Goal: Find specific page/section: Find specific page/section

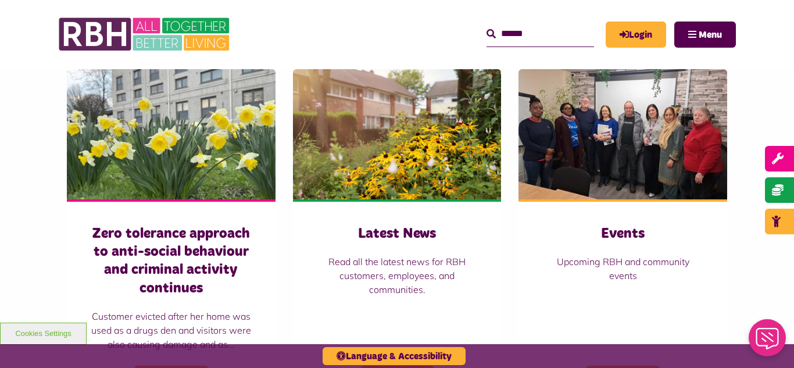
scroll to position [791, 0]
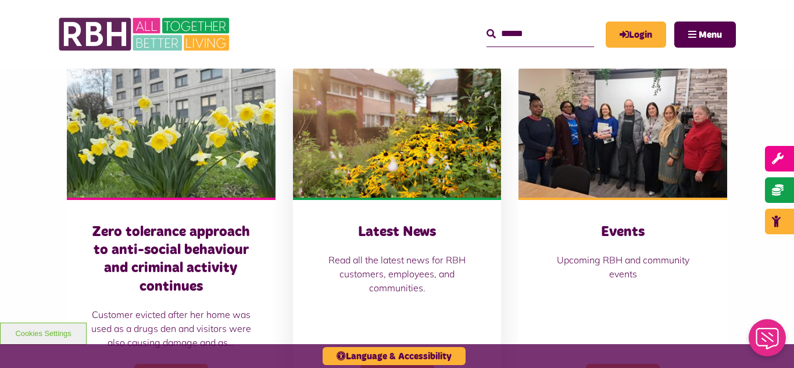
click at [429, 121] on img at bounding box center [397, 132] width 209 height 130
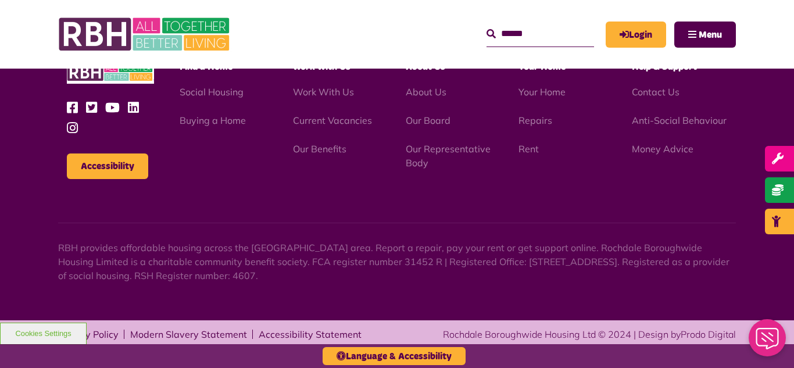
scroll to position [1266, 0]
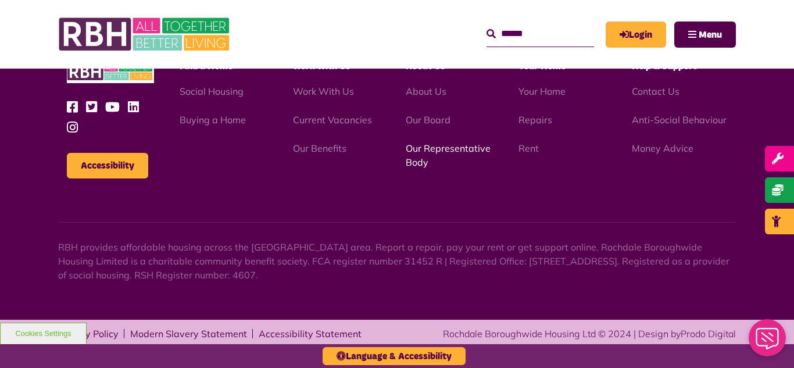
click at [440, 151] on link "Our Representative Body" at bounding box center [448, 155] width 85 height 26
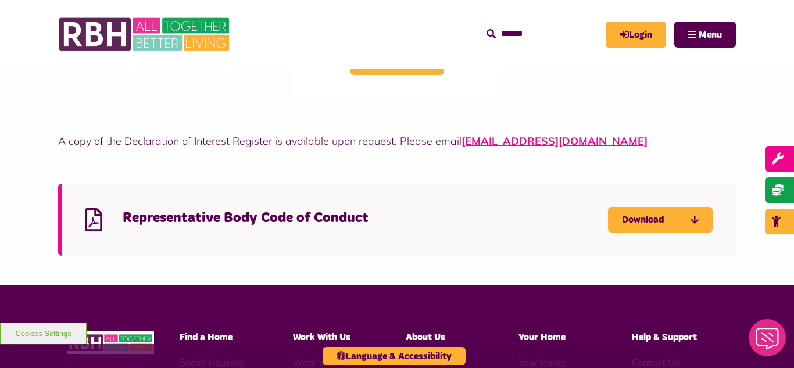
scroll to position [3140, 0]
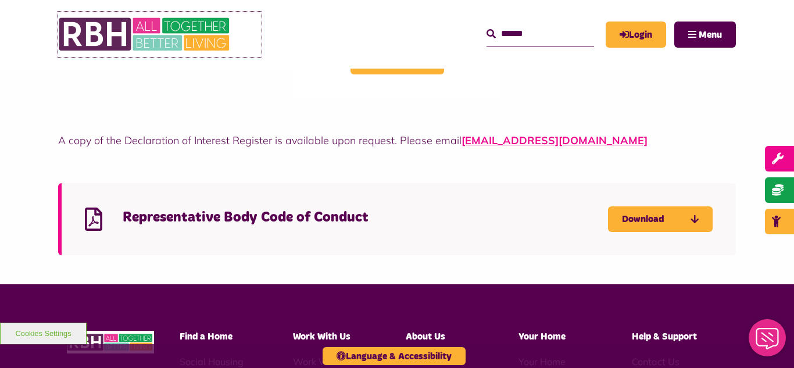
click at [162, 39] on img at bounding box center [145, 34] width 174 height 45
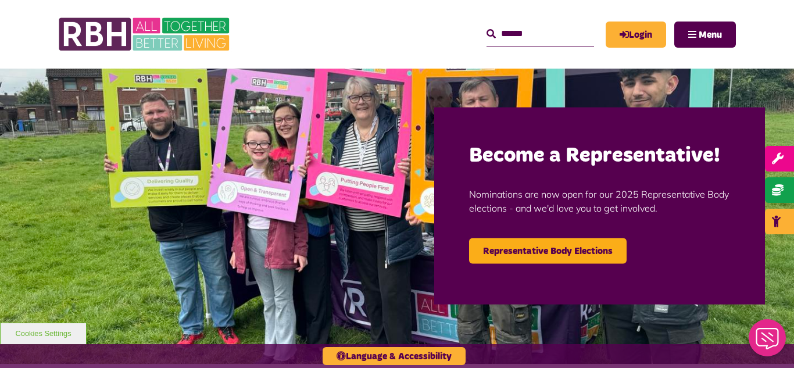
scroll to position [23, 0]
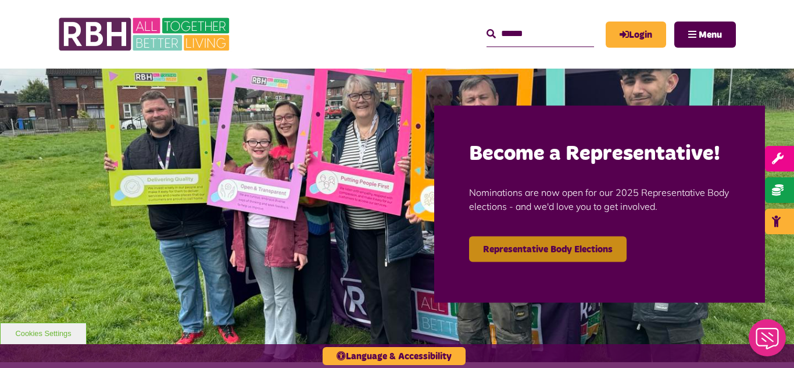
click at [538, 248] on link "Representative Body Elections" at bounding box center [548, 249] width 158 height 26
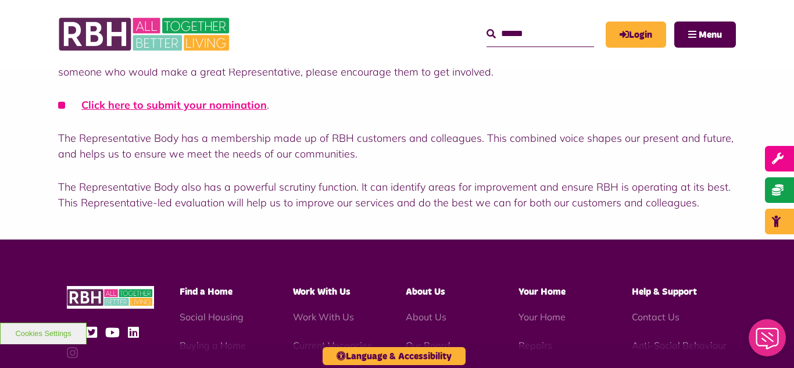
scroll to position [419, 0]
